Goal: Information Seeking & Learning: Understand process/instructions

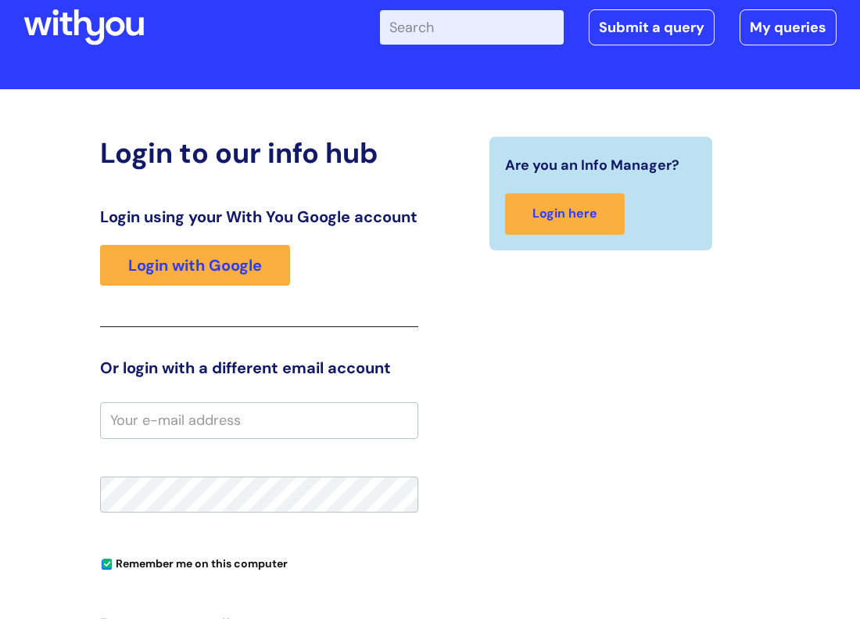
scroll to position [47, 0]
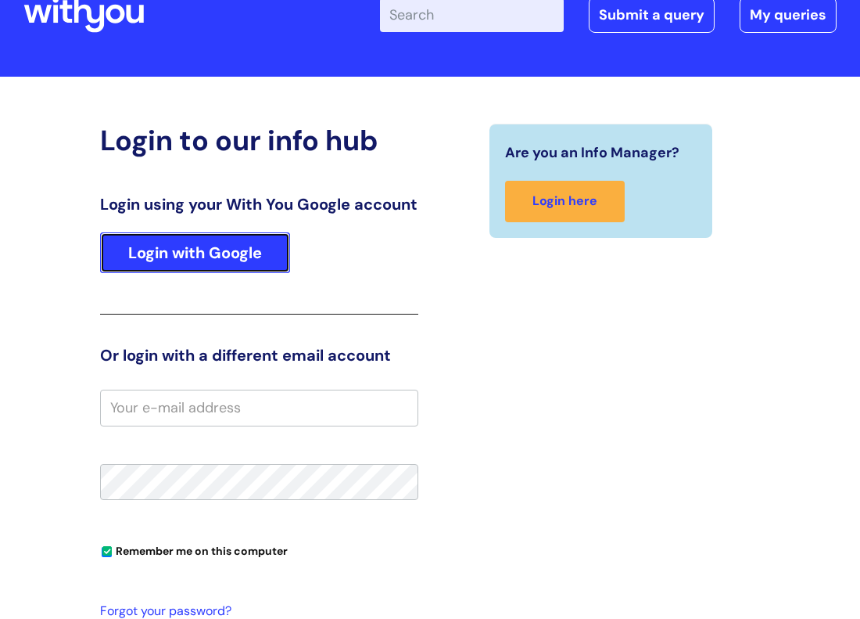
click at [253, 269] on link "Login with Google" at bounding box center [195, 252] width 190 height 41
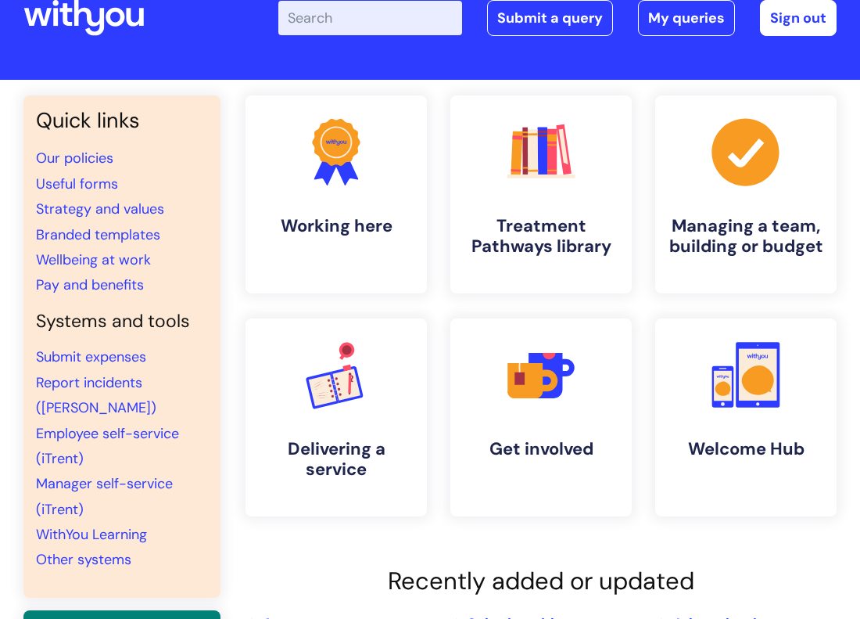
scroll to position [36, 0]
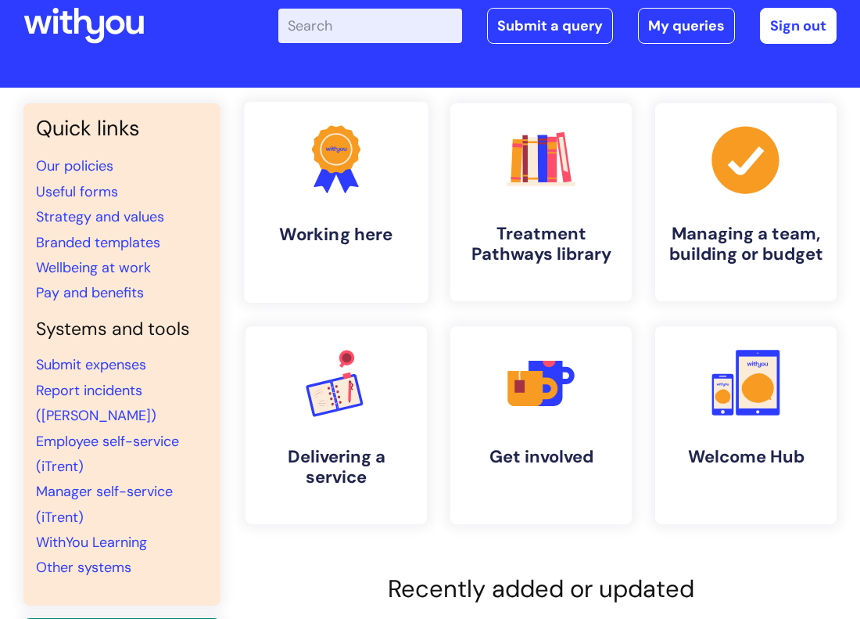
click at [371, 217] on link ".cls-1{fill:#f89b22;}.cls-1,.cls-2,.cls-3{stroke-width:0px;}.cls-2{fill:#2d3cff…" at bounding box center [336, 202] width 184 height 201
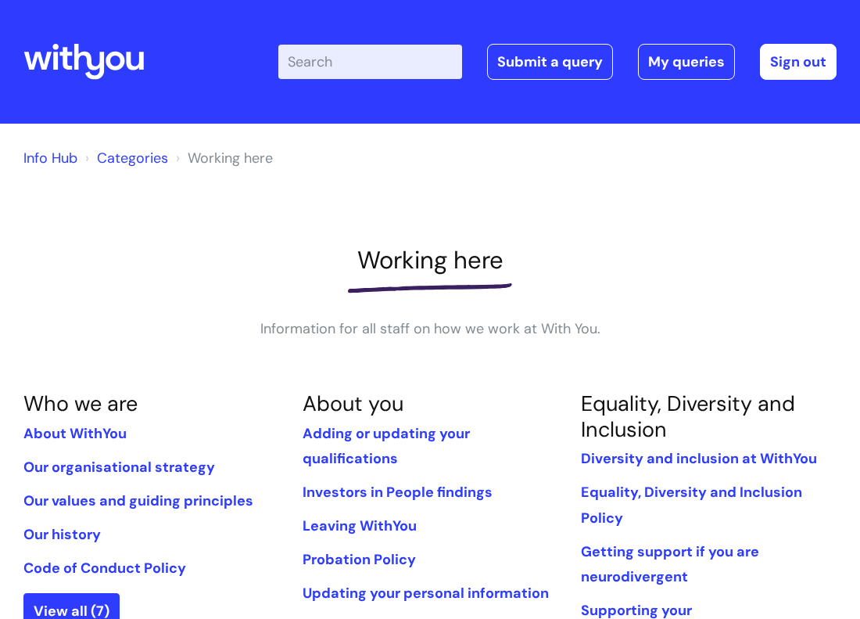
click at [345, 63] on input "Enter your search term here..." at bounding box center [370, 62] width 184 height 34
click at [45, 162] on link "Info Hub" at bounding box center [50, 158] width 54 height 19
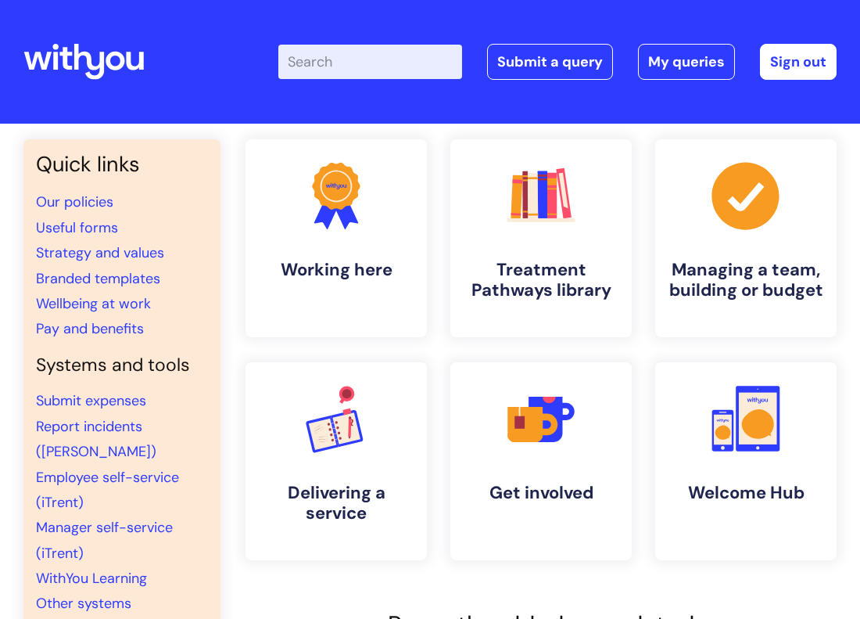
click at [367, 53] on input "Enter your search term here..." at bounding box center [370, 62] width 184 height 34
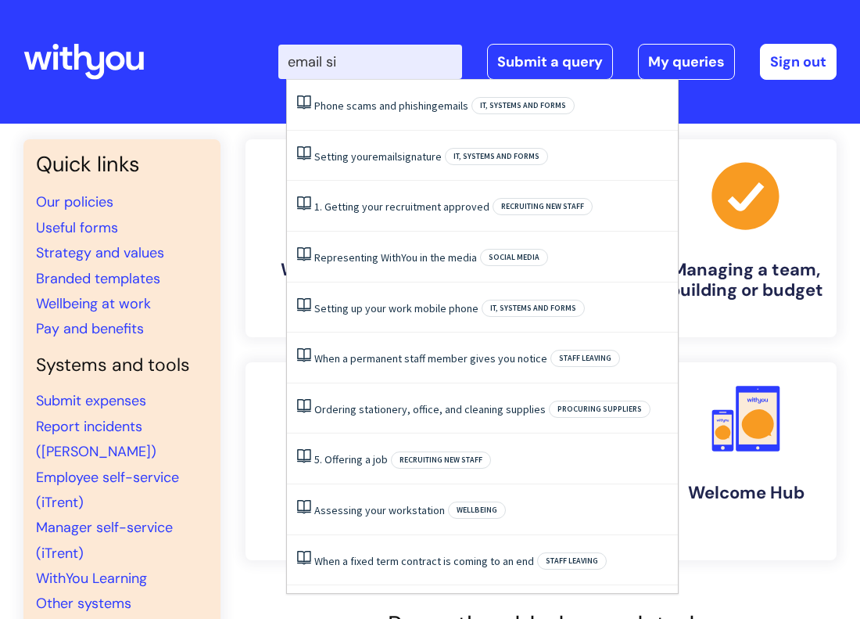
type input "email sig"
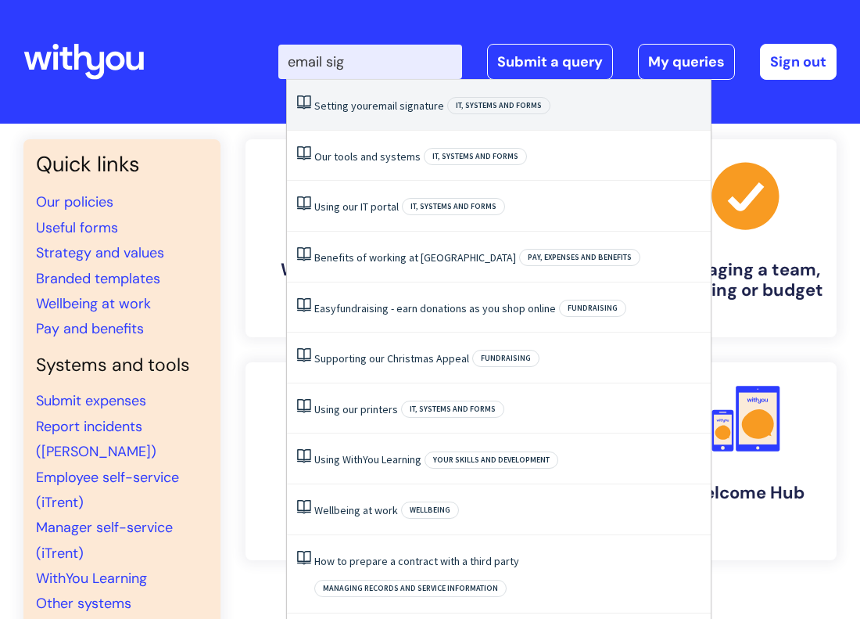
click at [392, 109] on span "email" at bounding box center [384, 106] width 25 height 14
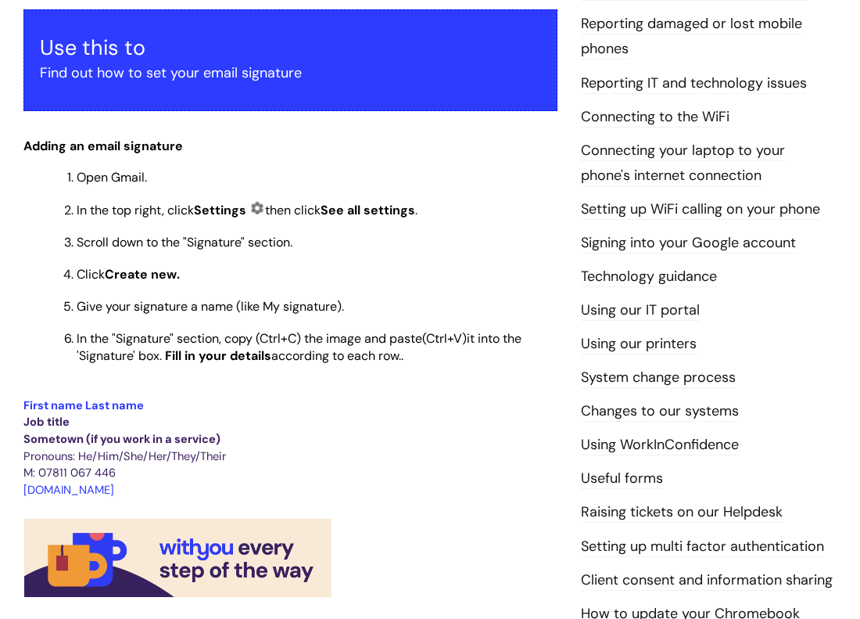
scroll to position [300, 0]
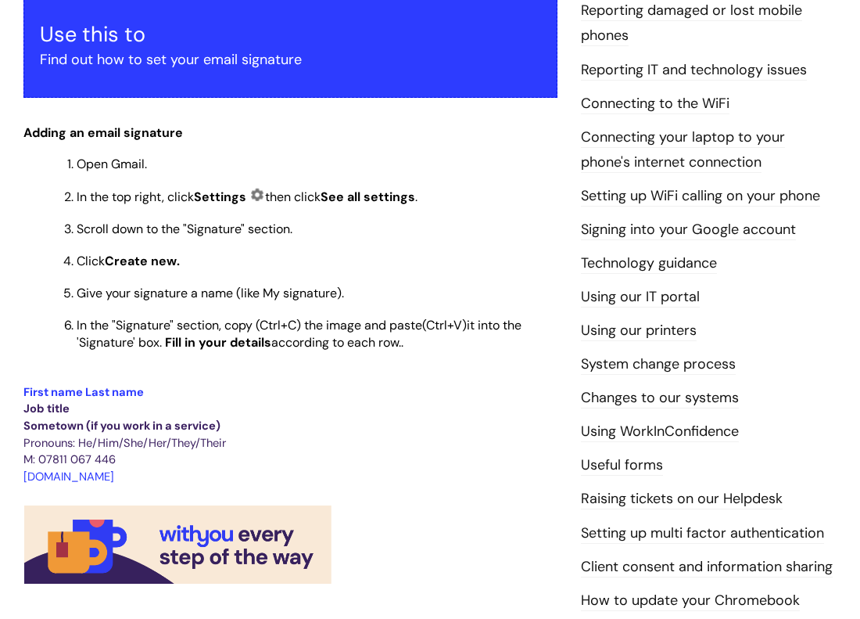
click at [131, 481] on p "[DOMAIN_NAME]" at bounding box center [290, 476] width 534 height 17
drag, startPoint x: 131, startPoint y: 481, endPoint x: 23, endPoint y: 395, distance: 138.0
click at [23, 395] on div "Use this to Find out how to set your email signature Adding an email signature …" at bounding box center [290, 614] width 534 height 1236
copy div "First name Last name Job title Sometown (if you work in a service) Pronouns: He…"
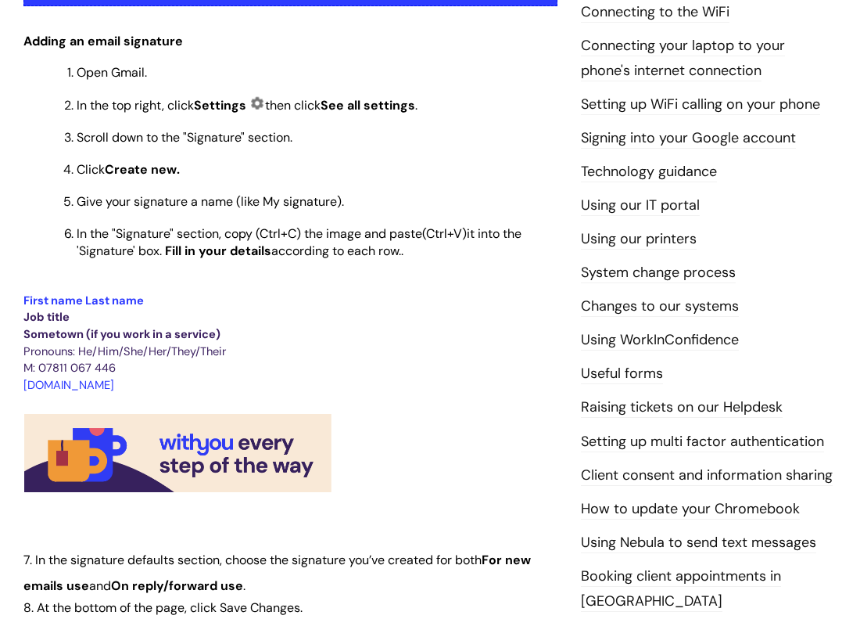
scroll to position [393, 0]
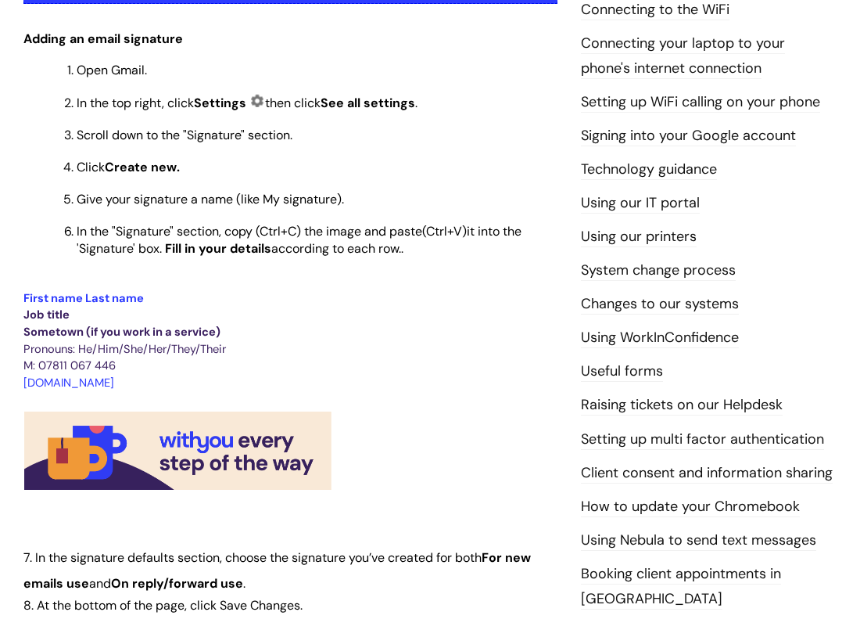
click at [347, 350] on p "Pronouns: He/Him/She/Her/They/Their" at bounding box center [290, 348] width 534 height 17
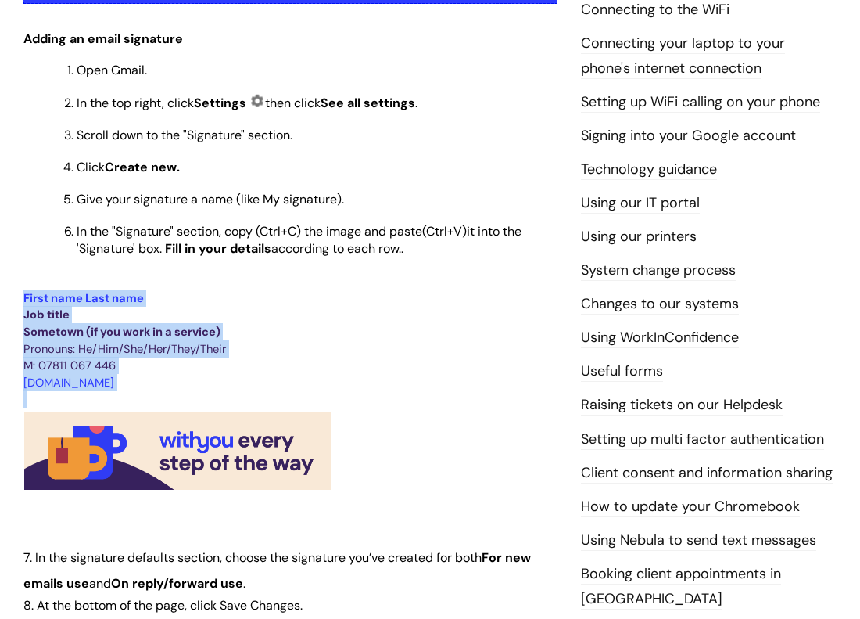
drag, startPoint x: 335, startPoint y: 491, endPoint x: -2, endPoint y: 300, distance: 387.7
copy div "First name Last name Job title Sometown (if you work in a service) Pronouns: He…"
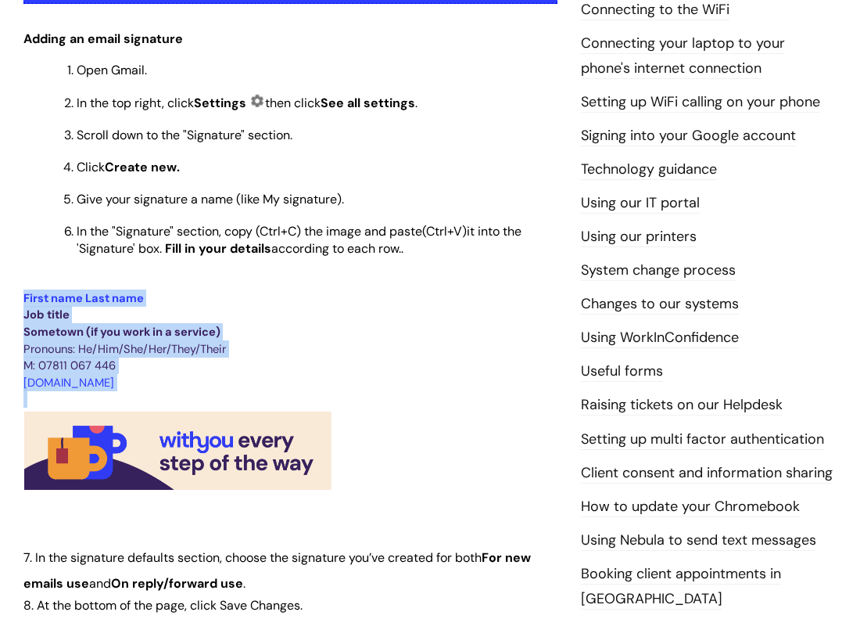
click at [450, 391] on p "[DOMAIN_NAME]" at bounding box center [290, 382] width 534 height 17
drag, startPoint x: 336, startPoint y: 490, endPoint x: 16, endPoint y: 310, distance: 367.3
click at [16, 310] on div "Setting your email signature Modified on: [DATE] 10:31 AM Use this to Find out …" at bounding box center [291, 538] width 558 height 1473
copy div "First name Last name Job title Sometown (if you work in a service) Pronouns: He…"
